Goal: Navigation & Orientation: Find specific page/section

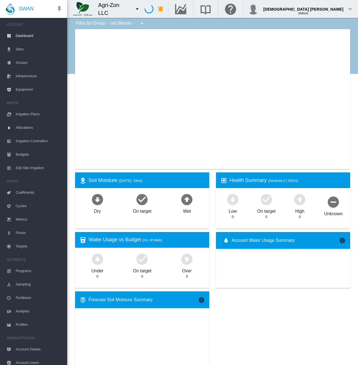
type input "**********"
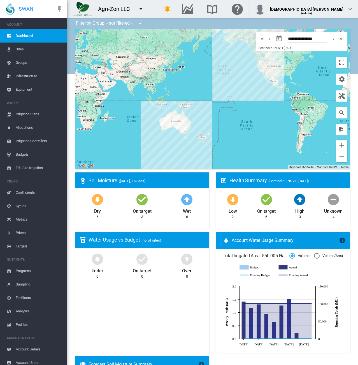
click at [151, 4] on div "Agri-Zon LLC 1 site account Adelaide Demo" at bounding box center [109, 9] width 84 height 18
click at [144, 8] on md-icon "icon-menu-down" at bounding box center [140, 9] width 7 height 7
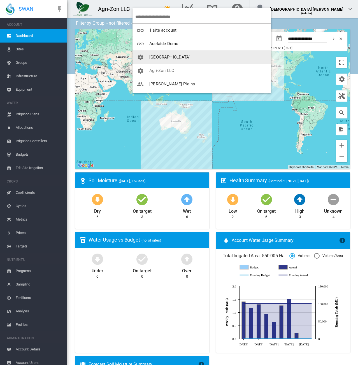
click at [64, 217] on md-backdrop at bounding box center [179, 182] width 358 height 365
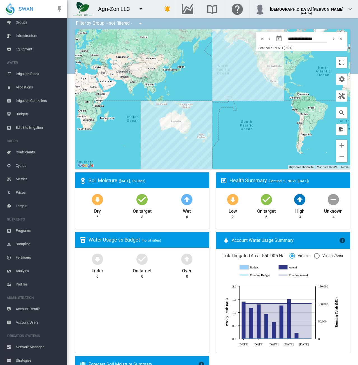
scroll to position [69, 0]
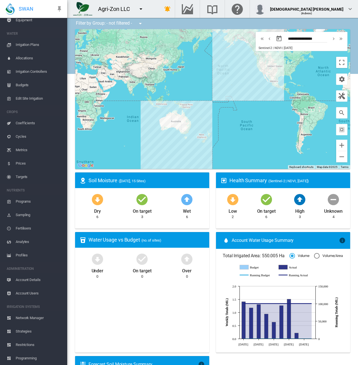
click at [23, 320] on span "Network Manager" at bounding box center [39, 317] width 47 height 13
